Goal: Information Seeking & Learning: Learn about a topic

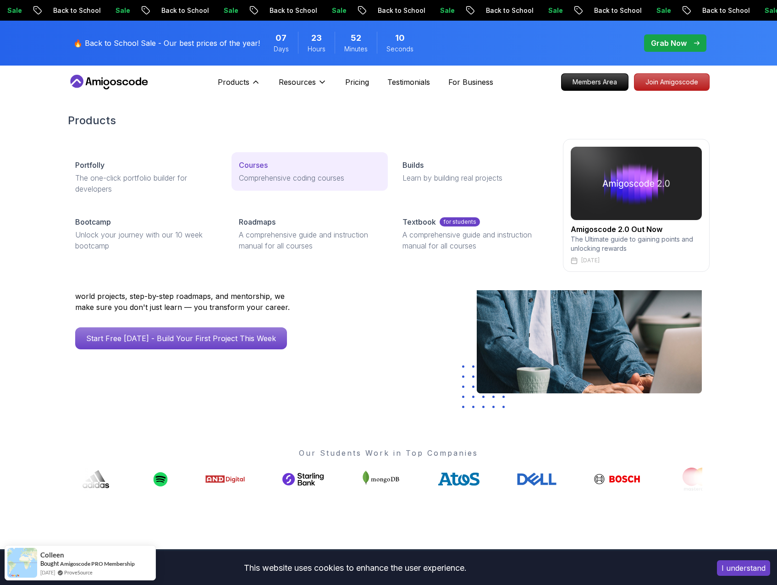
click at [260, 162] on p "Courses" at bounding box center [253, 165] width 29 height 11
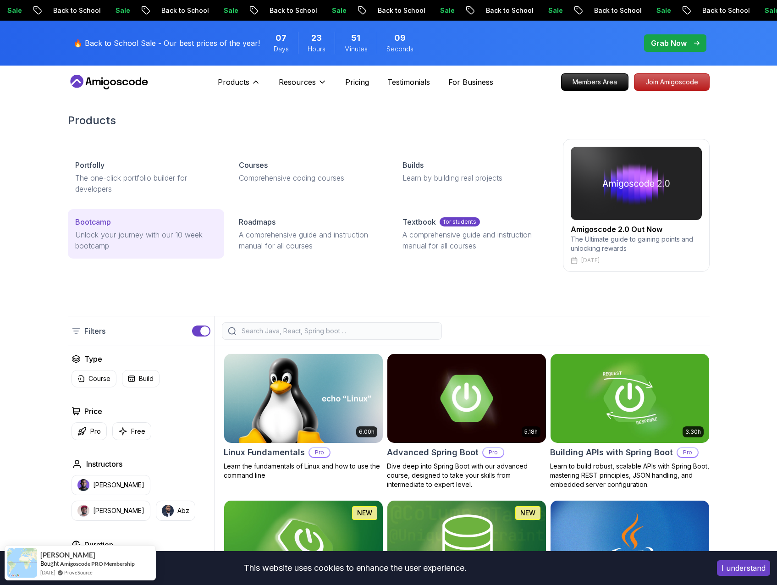
click at [107, 216] on link "Bootcamp Unlock your journey with our 10 week bootcamp" at bounding box center [146, 234] width 156 height 50
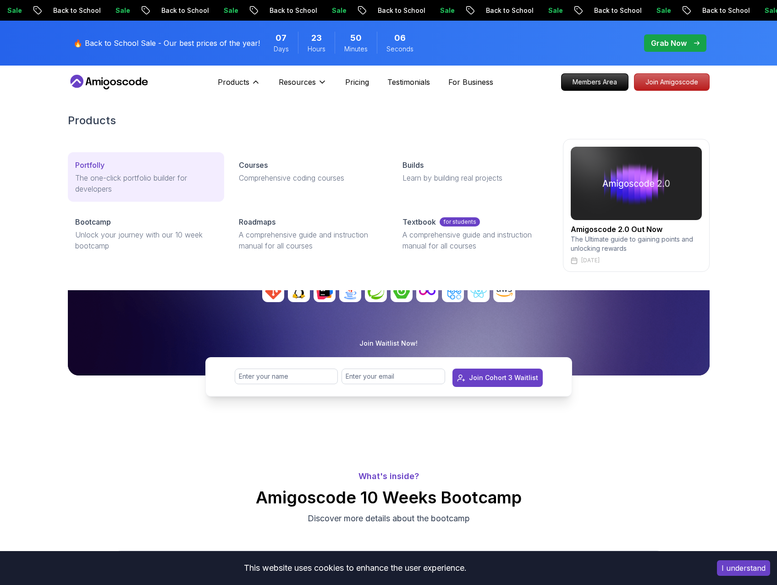
click at [136, 178] on p "The one-click portfolio builder for developers" at bounding box center [146, 183] width 142 height 22
click at [99, 166] on p "Portfolly" at bounding box center [89, 165] width 29 height 11
